Goal: Obtain resource: Obtain resource

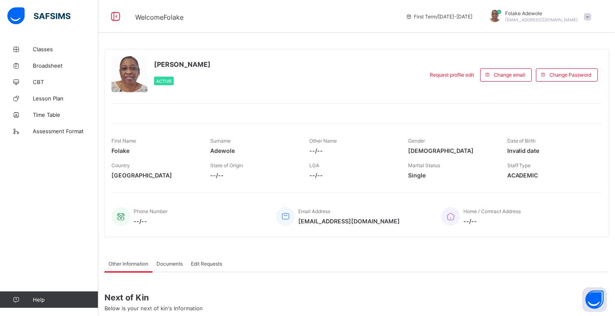
click at [473, 17] on span "First Term / [DATE]-[DATE]" at bounding box center [439, 17] width 67 height 6
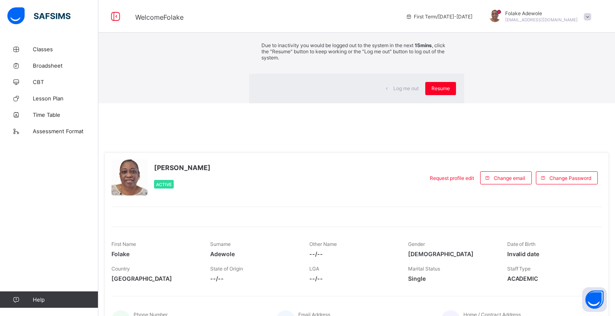
click at [449, 22] on div "×" at bounding box center [453, 15] width 8 height 14
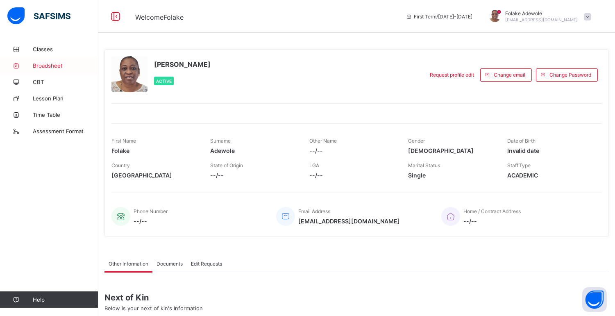
click at [46, 66] on span "Broadsheet" at bounding box center [66, 65] width 66 height 7
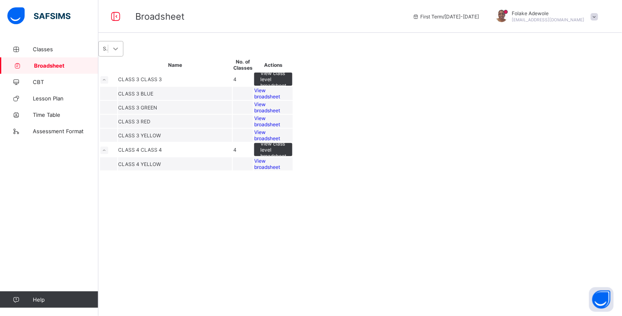
click at [120, 53] on icon at bounding box center [116, 49] width 8 height 8
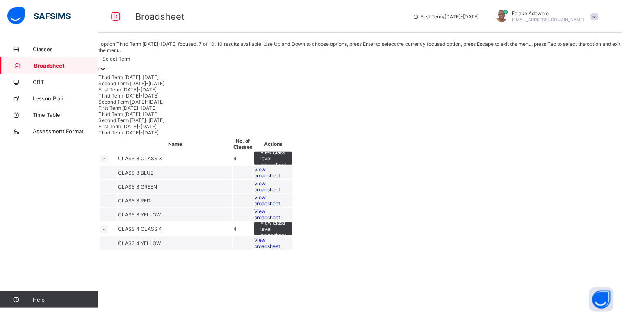
scroll to position [19, 0]
click at [161, 117] on div "Third Term [DATE]-[DATE]" at bounding box center [360, 114] width 524 height 6
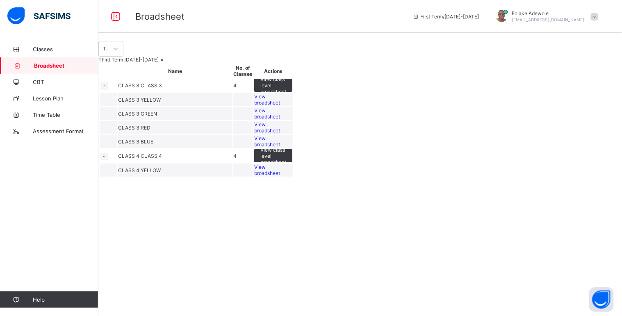
drag, startPoint x: 548, startPoint y: 248, endPoint x: 466, endPoint y: 256, distance: 82.4
click at [253, 163] on td "4" at bounding box center [243, 156] width 20 height 14
click at [286, 165] on span "View class level broadsheet" at bounding box center [273, 156] width 26 height 18
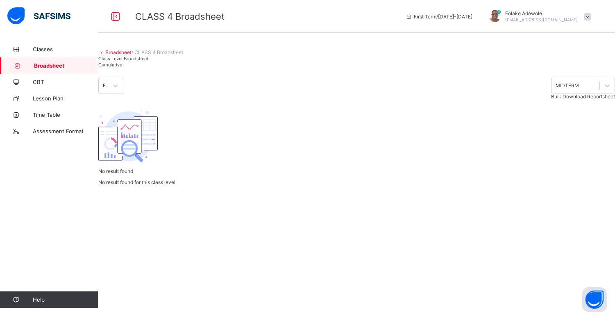
click at [122, 68] on span "Cumulative" at bounding box center [110, 65] width 24 height 6
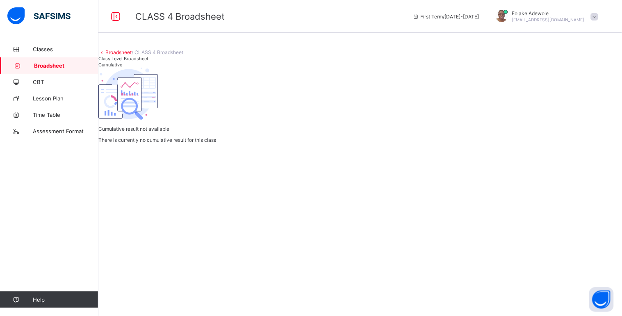
click at [142, 62] on span "Class Level Broadsheet" at bounding box center [123, 59] width 50 height 6
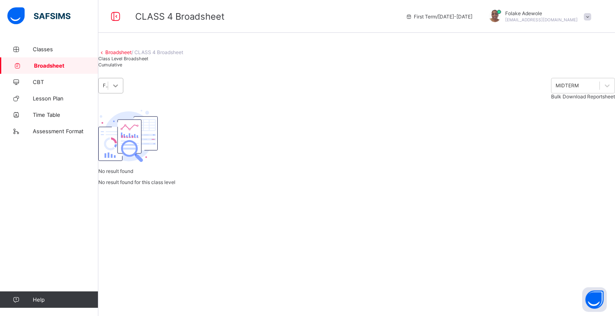
click at [120, 90] on icon at bounding box center [116, 86] width 8 height 8
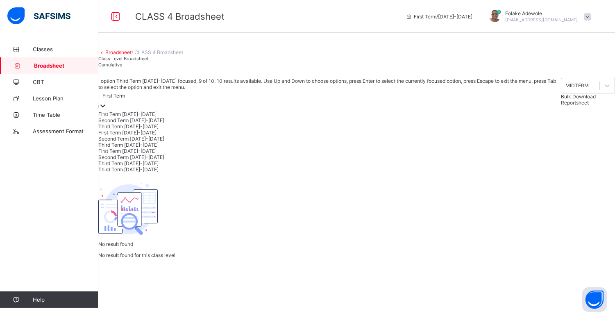
click at [157, 166] on div "Third Term [DATE]-[DATE]" at bounding box center [329, 163] width 463 height 6
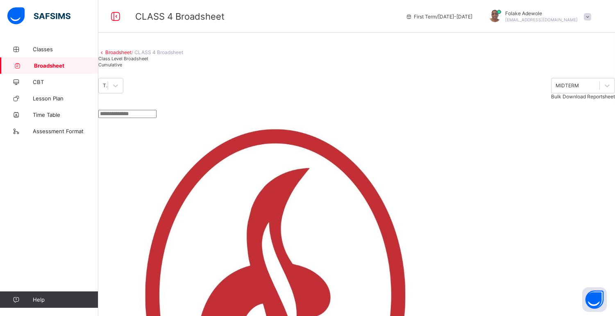
click at [122, 68] on span "Cumulative" at bounding box center [110, 65] width 24 height 6
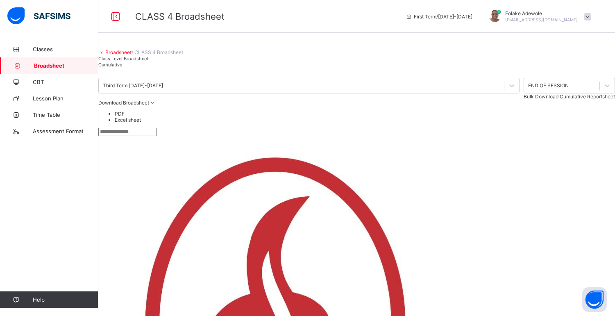
click at [595, 123] on li "Excel sheet" at bounding box center [365, 120] width 501 height 6
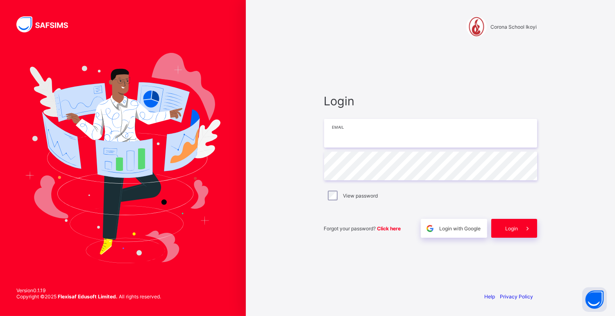
type input "**********"
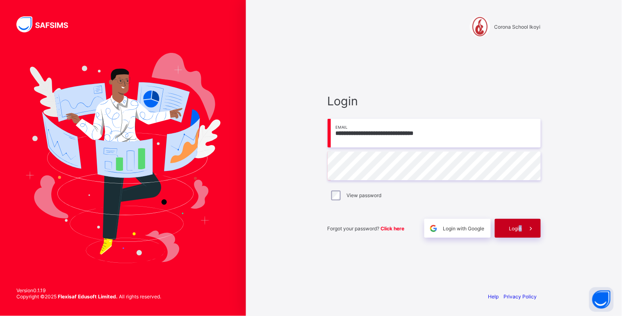
click at [520, 230] on div "Login" at bounding box center [518, 228] width 46 height 19
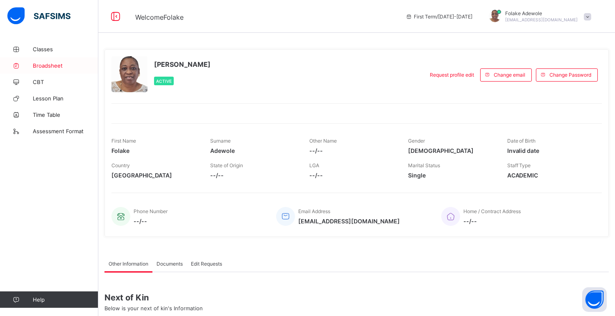
click at [41, 63] on span "Broadsheet" at bounding box center [66, 65] width 66 height 7
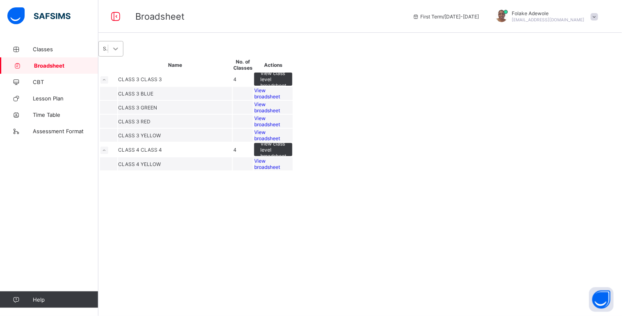
click at [120, 53] on icon at bounding box center [116, 49] width 8 height 8
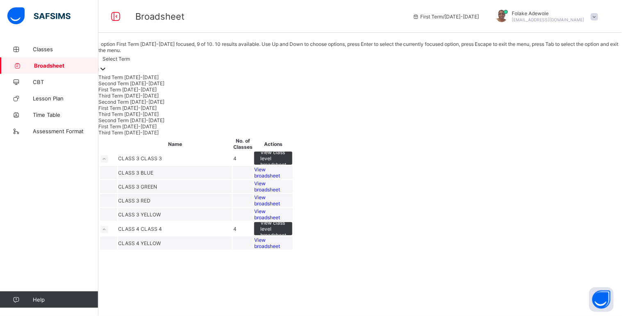
scroll to position [19, 0]
click at [159, 123] on div "Second Term [DATE]-[DATE]" at bounding box center [360, 120] width 524 height 6
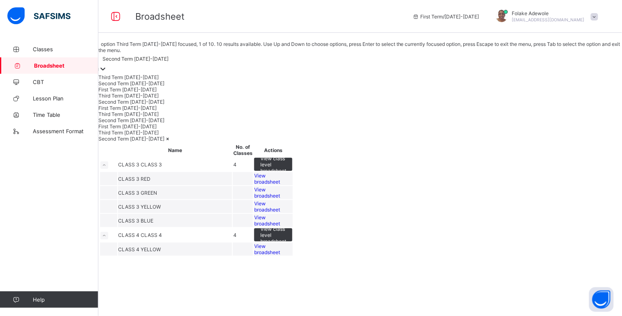
click at [162, 62] on div "Second Term [DATE]-[DATE]" at bounding box center [136, 59] width 66 height 6
click at [153, 117] on div "Third Term [DATE]-[DATE]" at bounding box center [360, 114] width 524 height 6
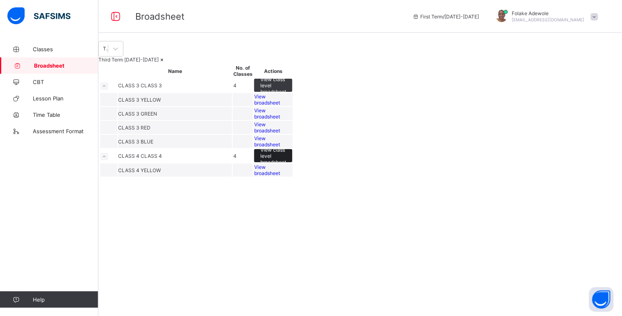
click at [286, 165] on span "View class level broadsheet" at bounding box center [273, 156] width 26 height 18
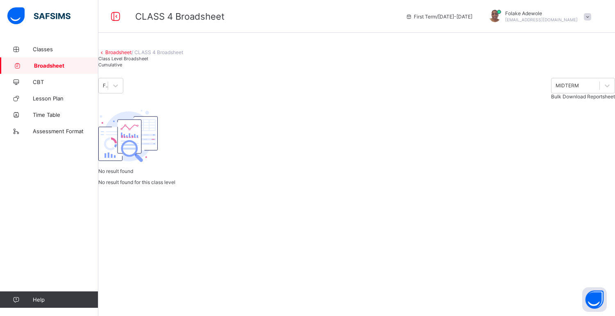
click at [117, 55] on link "Broadsheet" at bounding box center [118, 52] width 26 height 6
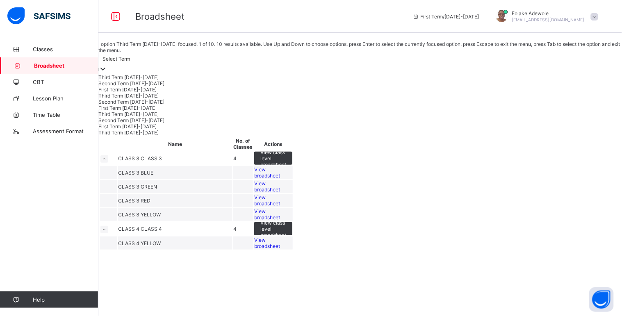
click at [130, 59] on div "Select Term" at bounding box center [116, 59] width 27 height 6
click at [149, 117] on div "Third Term [DATE]-[DATE]" at bounding box center [360, 114] width 524 height 6
